Goal: Find contact information: Find contact information

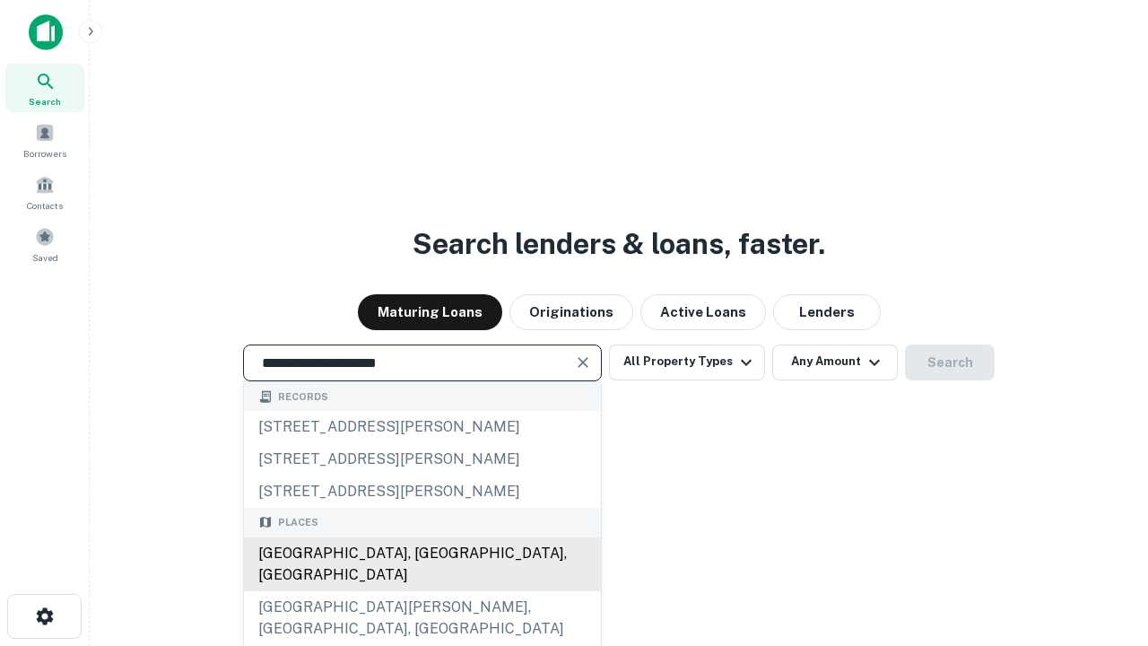
click at [421, 591] on div "Santa Monica, CA, USA" at bounding box center [422, 564] width 357 height 54
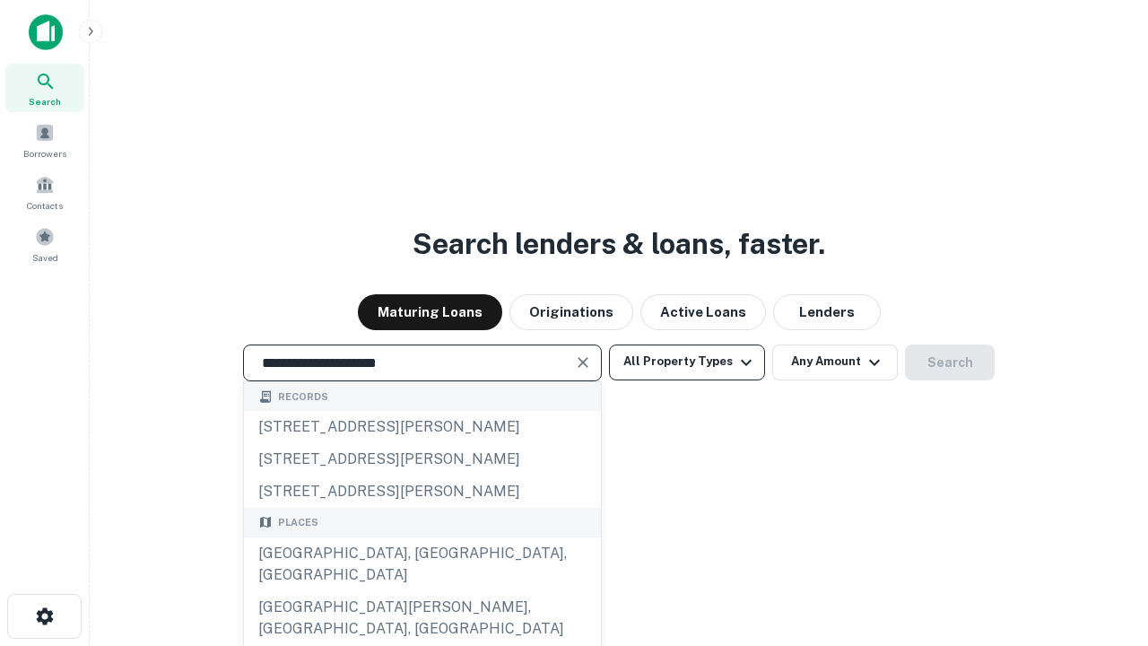
type input "**********"
click at [687, 361] on button "All Property Types" at bounding box center [687, 362] width 156 height 36
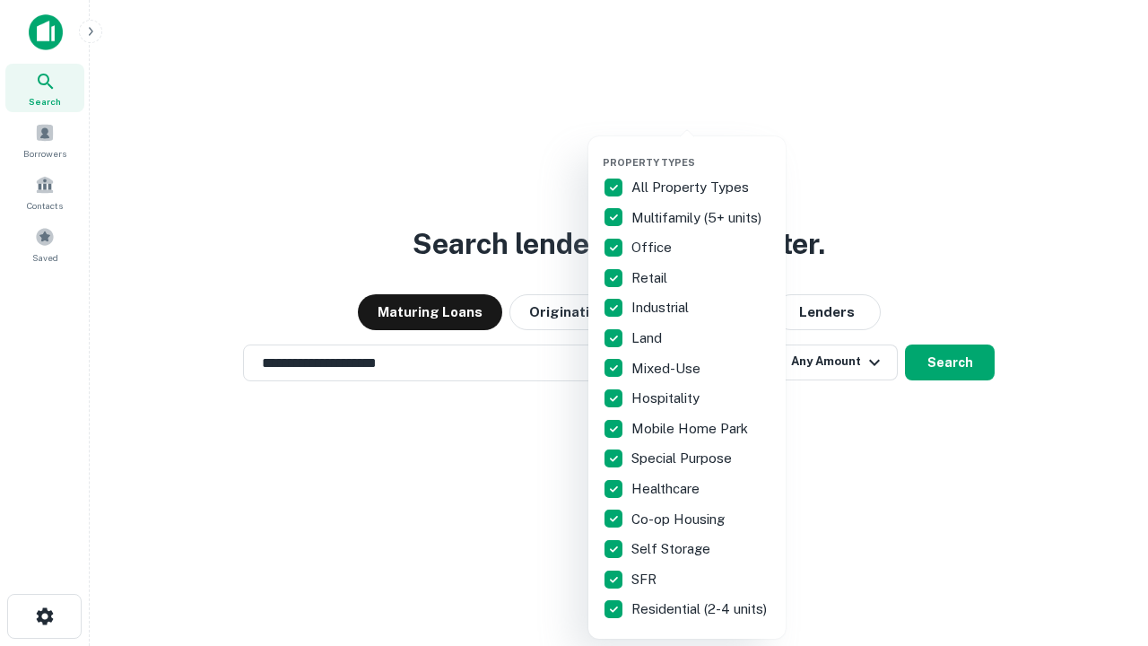
click at [701, 151] on button "button" at bounding box center [701, 151] width 197 height 1
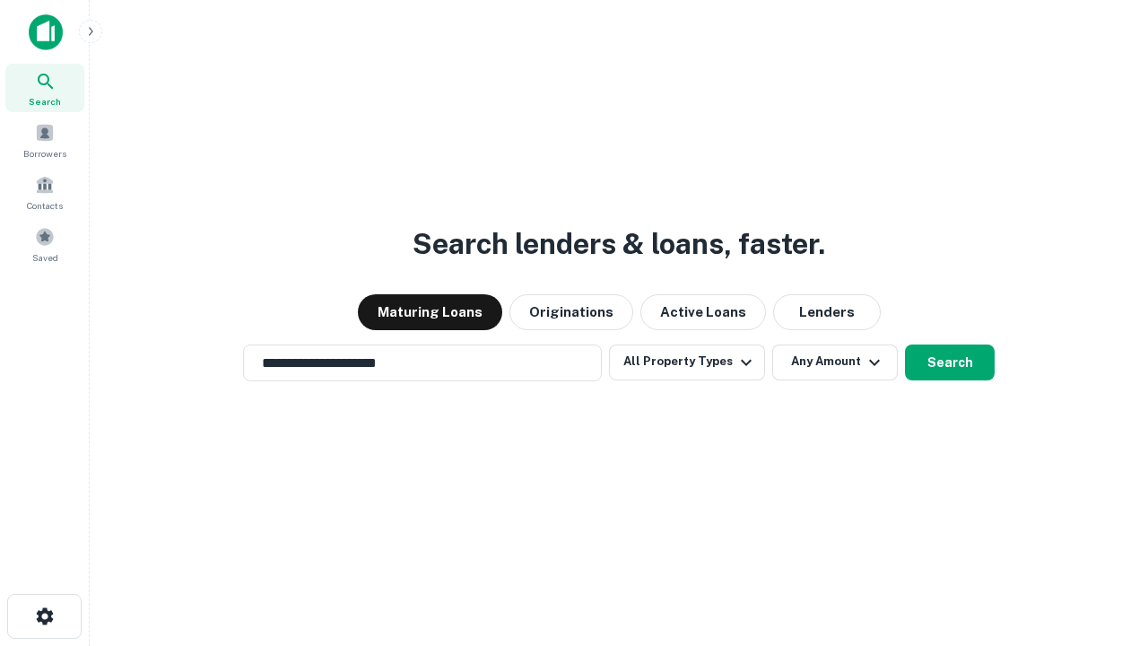
scroll to position [11, 216]
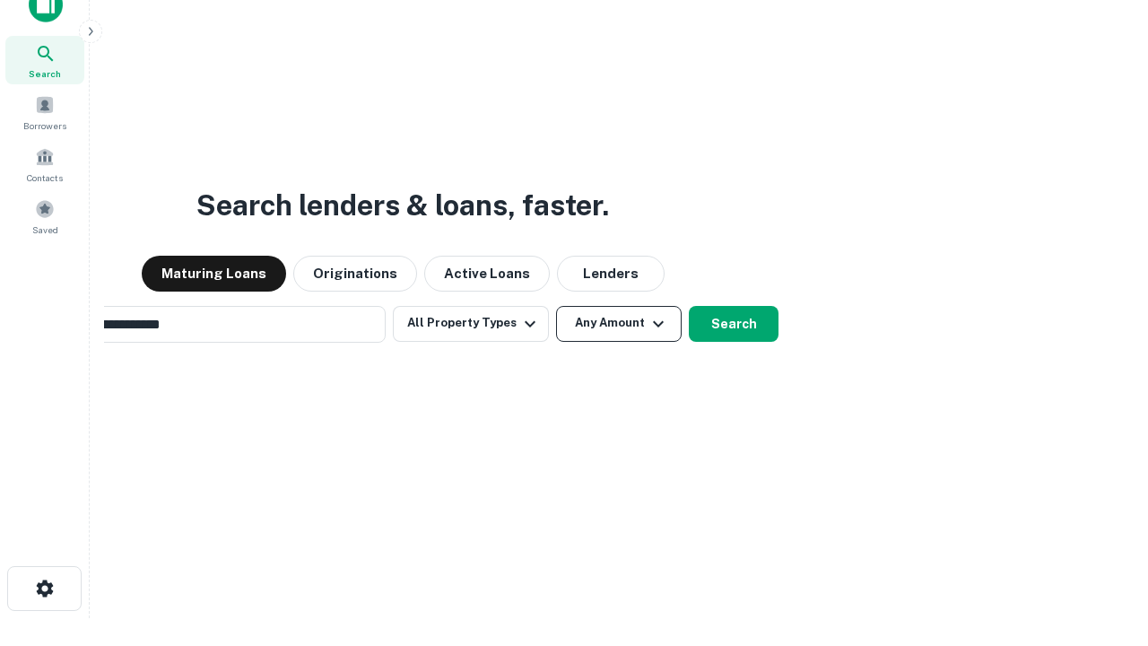
click at [556, 306] on button "Any Amount" at bounding box center [619, 324] width 126 height 36
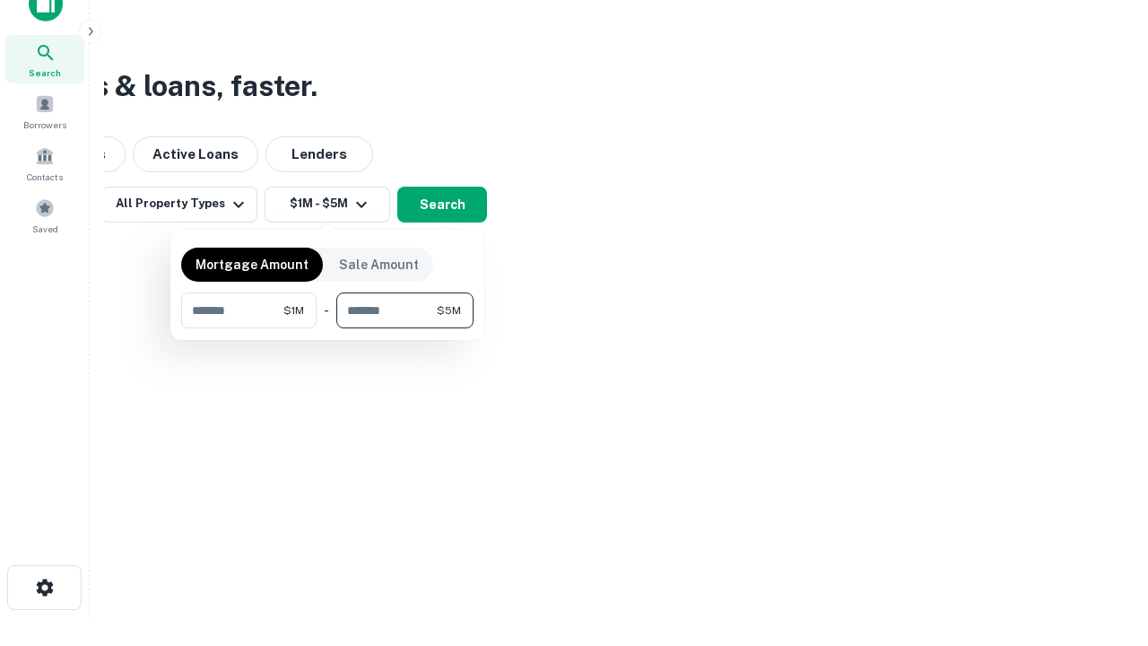
type input "*******"
click at [327, 328] on button "button" at bounding box center [327, 328] width 292 height 1
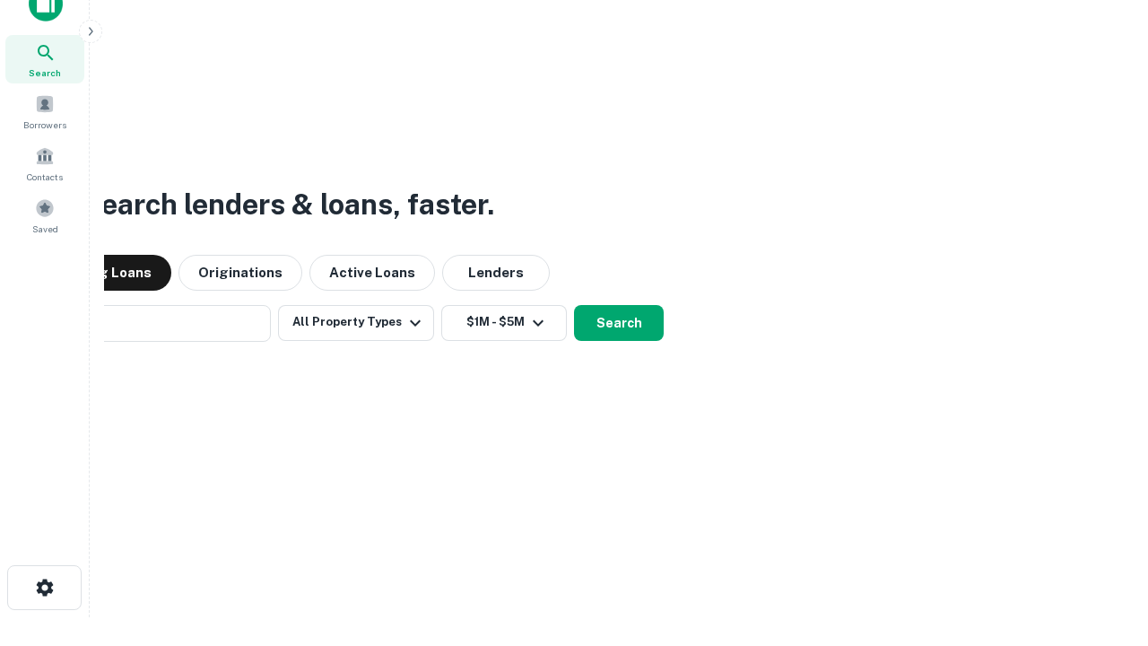
scroll to position [28, 0]
click at [574, 306] on button "Search" at bounding box center [619, 324] width 90 height 36
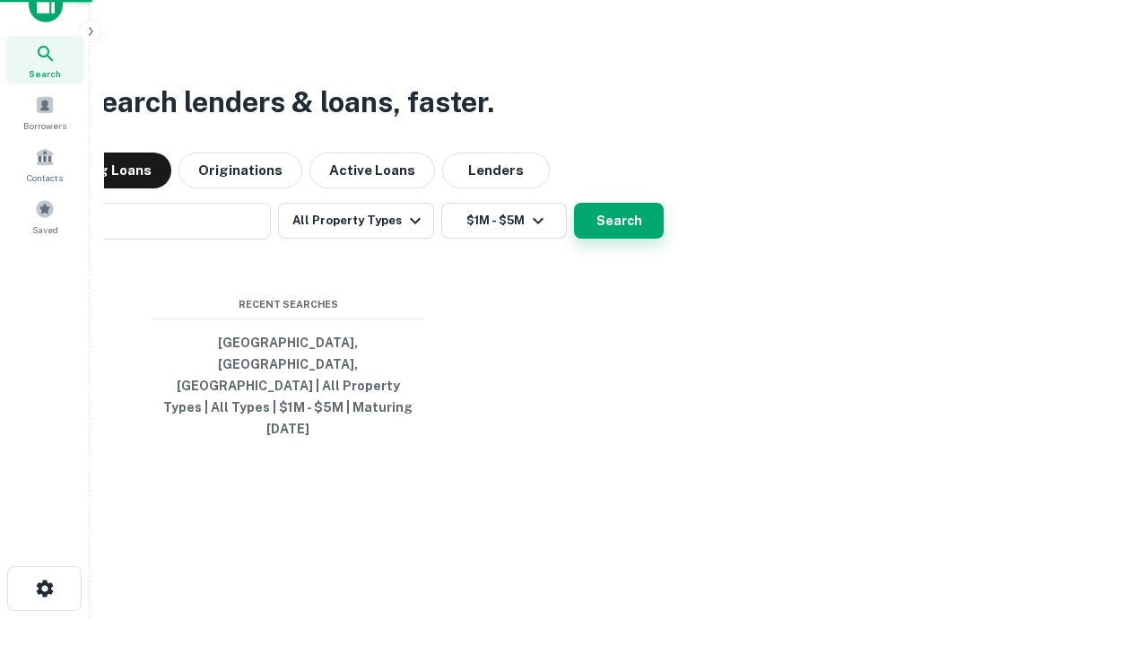
scroll to position [29, 0]
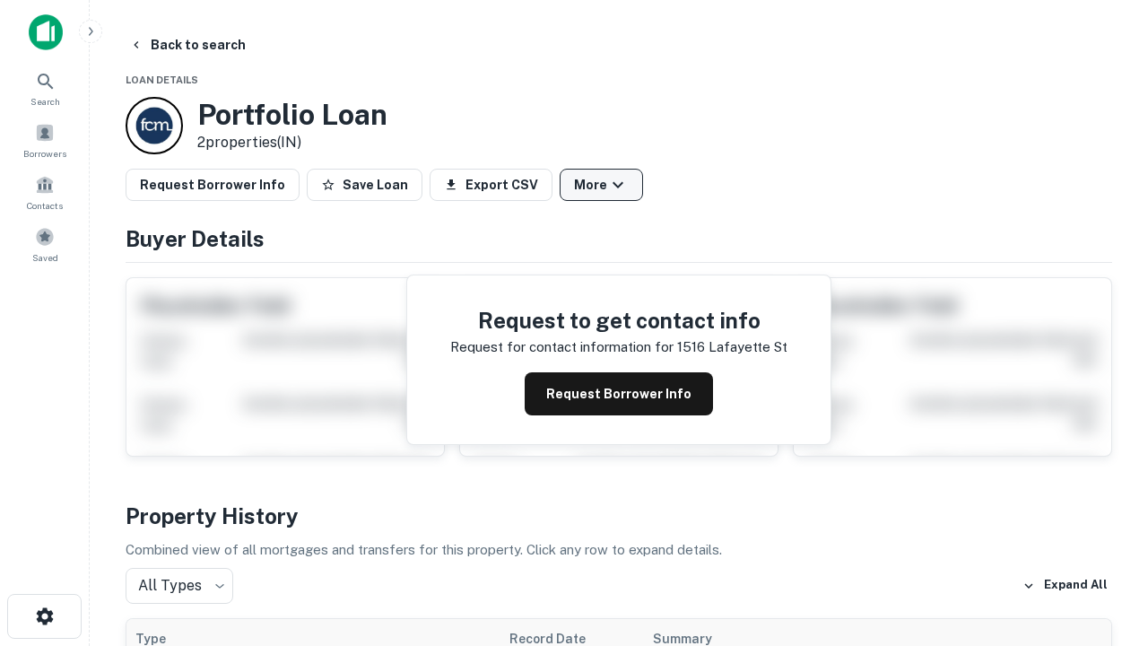
click at [601, 185] on button "More" at bounding box center [600, 185] width 83 height 32
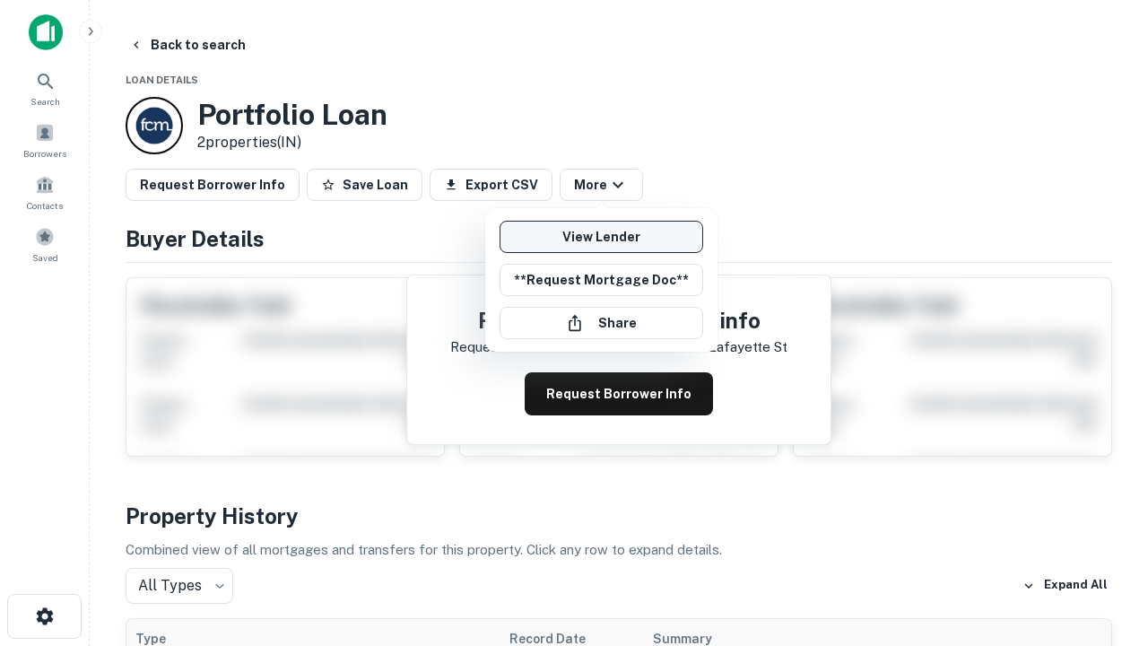
click at [601, 237] on link "View Lender" at bounding box center [601, 237] width 204 height 32
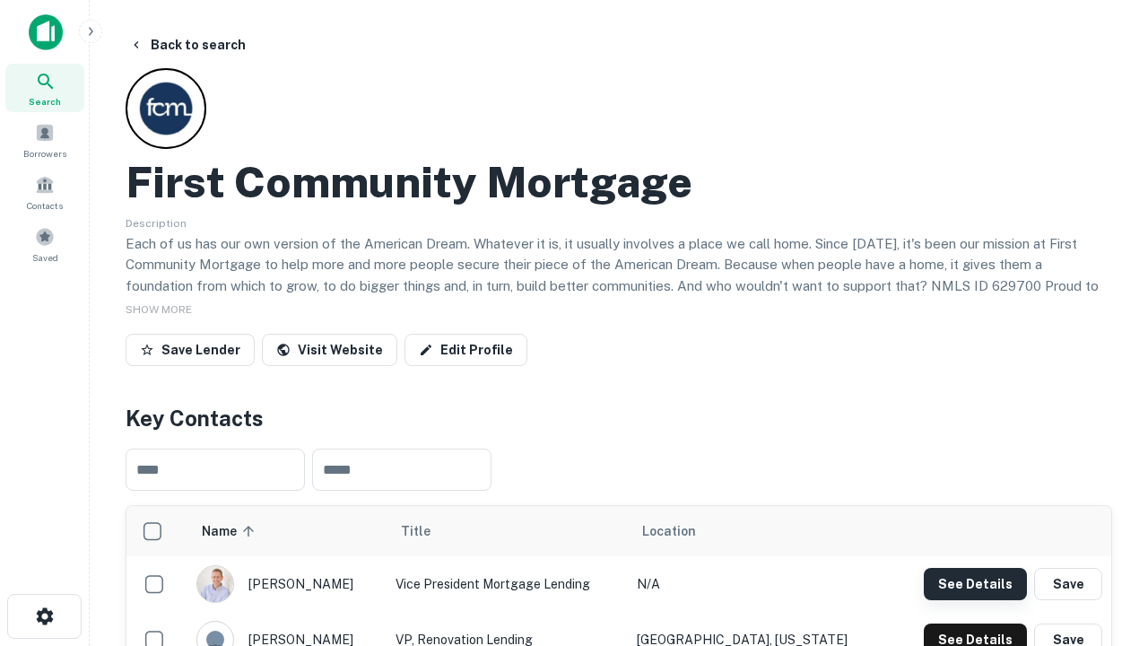
click at [975, 583] on button "See Details" at bounding box center [974, 584] width 103 height 32
click at [44, 616] on icon "button" at bounding box center [45, 616] width 22 height 22
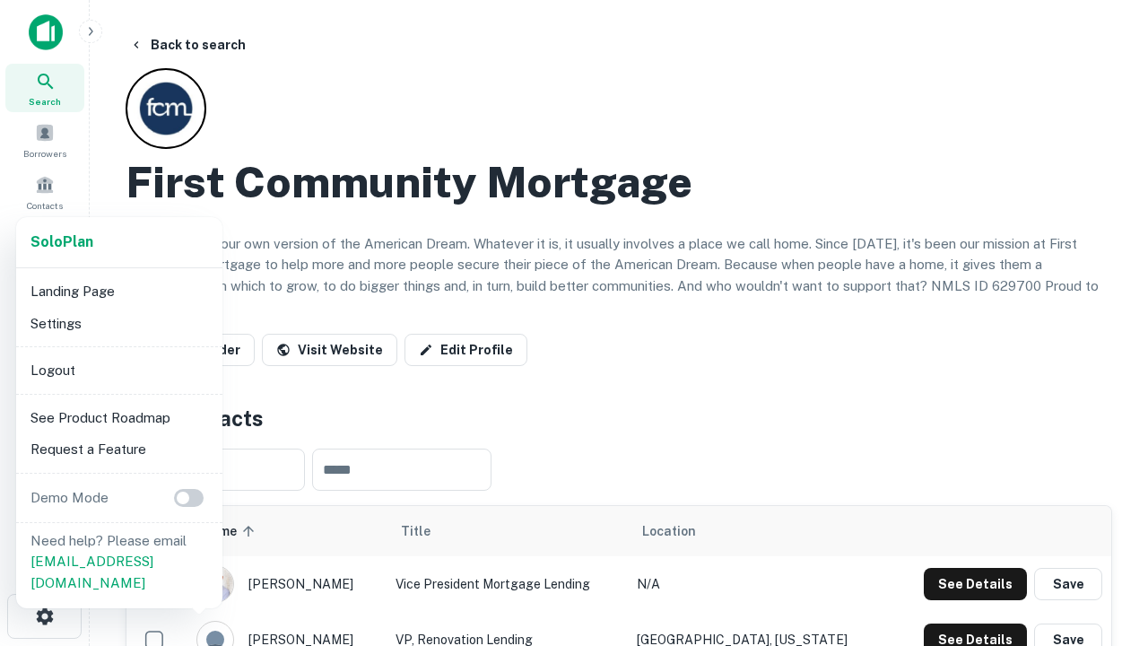
click at [118, 369] on li "Logout" at bounding box center [119, 370] width 192 height 32
